Goal: Find specific page/section: Find specific page/section

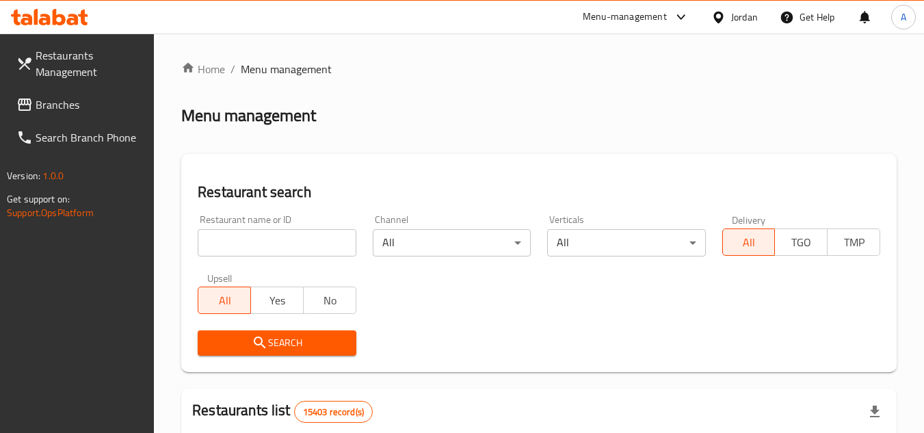
click at [741, 12] on div "Jordan" at bounding box center [744, 17] width 27 height 15
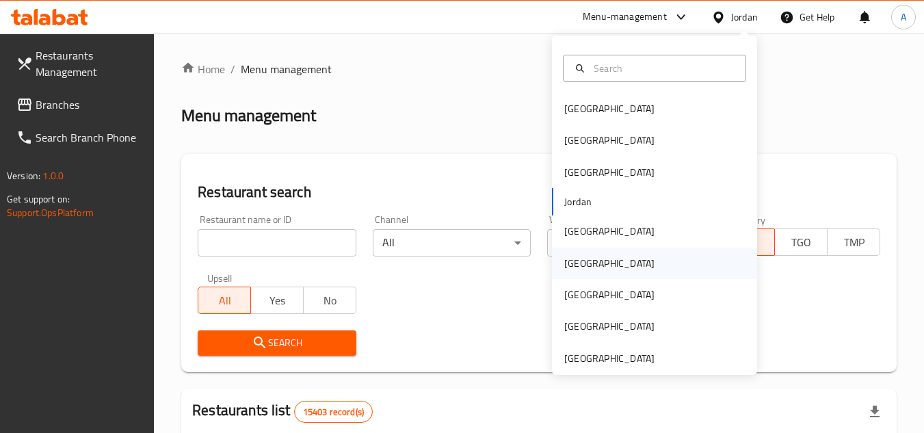
click at [570, 265] on div "Oman" at bounding box center [609, 263] width 90 height 15
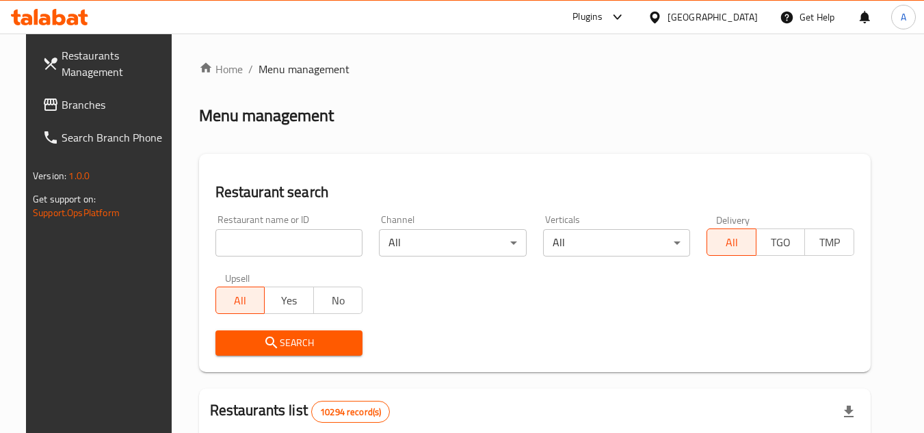
click at [56, 115] on link "Branches" at bounding box center [105, 104] width 149 height 33
